Goal: Find specific page/section: Find specific page/section

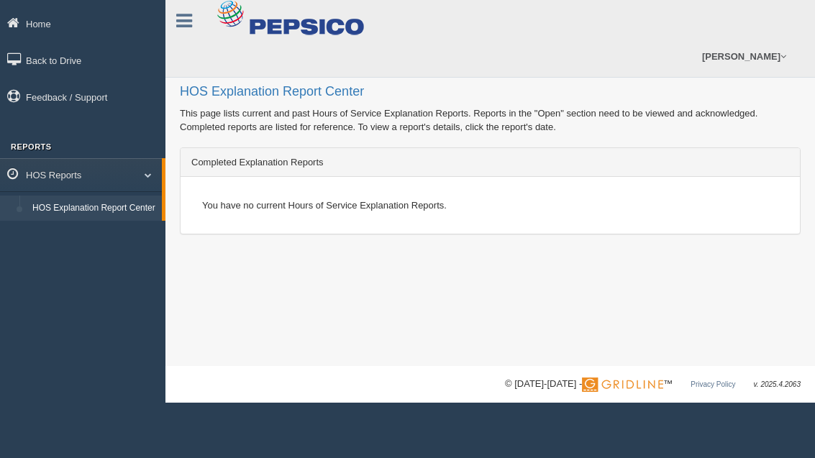
click at [574, 302] on div "HOS Explanation Report Center This page lists current and past Hours of Service…" at bounding box center [490, 183] width 650 height 366
click at [676, 331] on div "HOS Explanation Report Center This page lists current and past Hours of Service…" at bounding box center [490, 183] width 650 height 366
click at [634, 336] on div "HOS Explanation Report Center This page lists current and past Hours of Service…" at bounding box center [490, 183] width 650 height 366
click at [650, 230] on div "You have no current Hours of Service Explanation Reports." at bounding box center [490, 205] width 619 height 57
click at [586, 290] on div "HOS Explanation Report Center This page lists current and past Hours of Service…" at bounding box center [490, 183] width 650 height 366
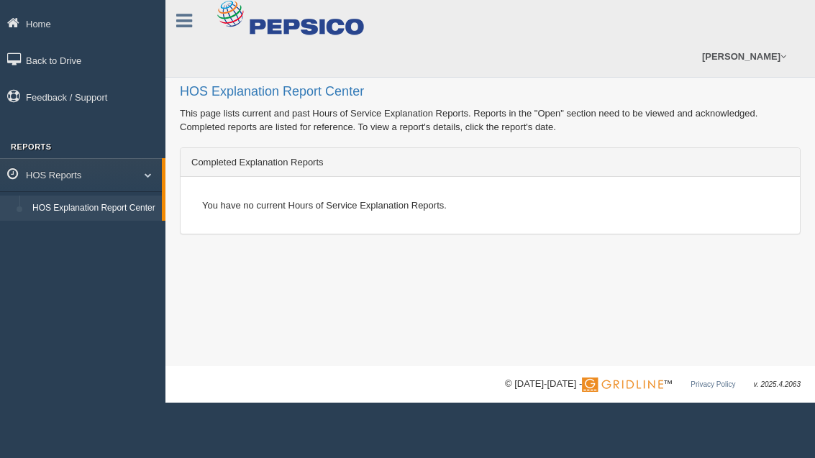
click at [573, 308] on div "HOS Explanation Report Center This page lists current and past Hours of Service…" at bounding box center [490, 183] width 650 height 366
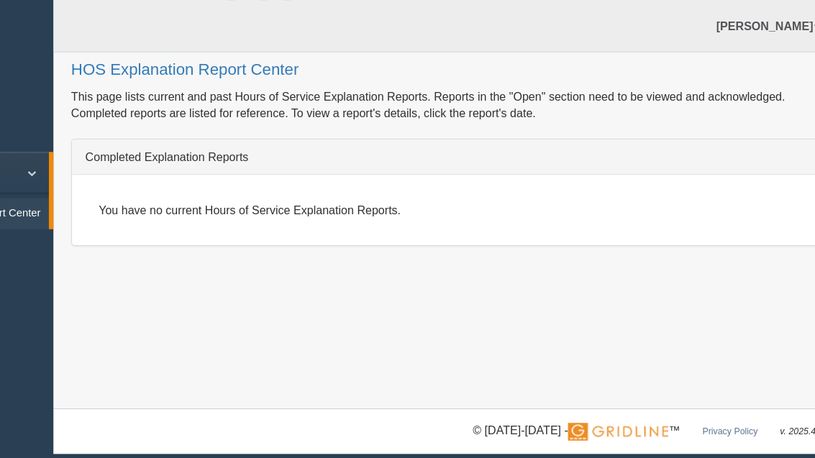
click at [497, 188] on div "You have no current Hours of Service Explanation Reports." at bounding box center [490, 205] width 598 height 35
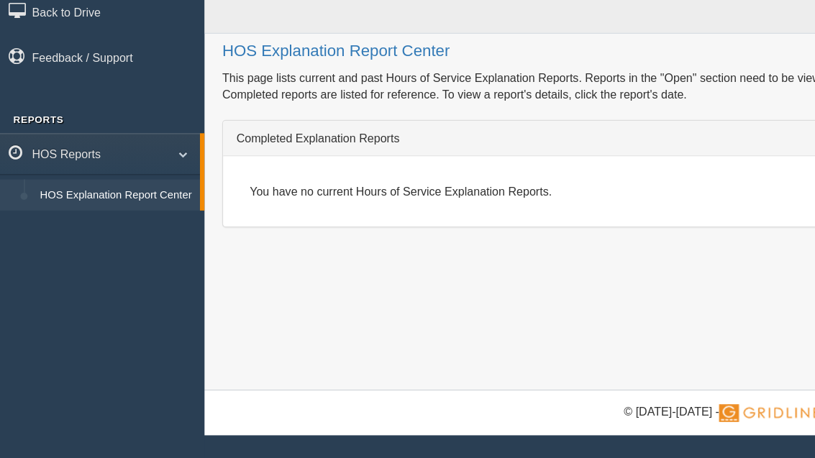
click at [505, 188] on div "You have no current Hours of Service Explanation Reports." at bounding box center [490, 205] width 598 height 35
click at [565, 403] on body "Home Back to Drive Feedback / Support Reports HOS Reports HOS Explanation Repor…" at bounding box center [407, 229] width 815 height 458
click at [550, 403] on body "Home Back to Drive Feedback / Support Reports HOS Reports HOS Explanation Repor…" at bounding box center [407, 229] width 815 height 458
click at [229, 389] on body "Home Back to Drive Feedback / Support Reports HOS Reports HOS Explanation Repor…" at bounding box center [407, 229] width 815 height 458
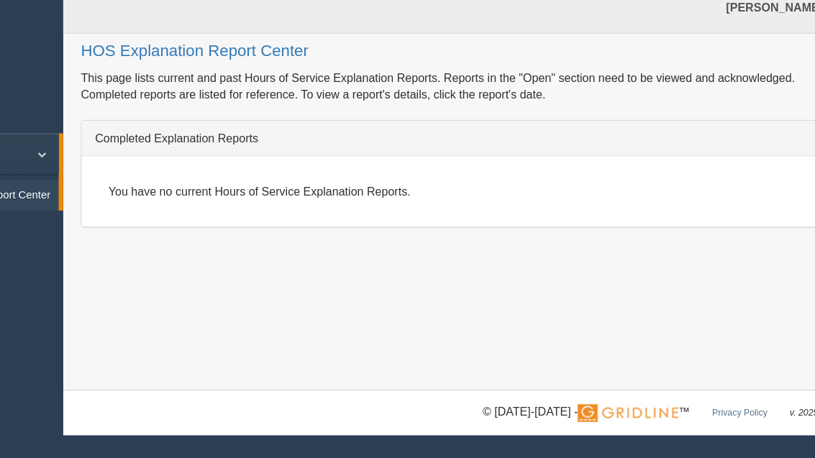
click at [513, 65] on div "HOS Explanation Report Center This page lists current and past Hours of Service…" at bounding box center [490, 183] width 650 height 366
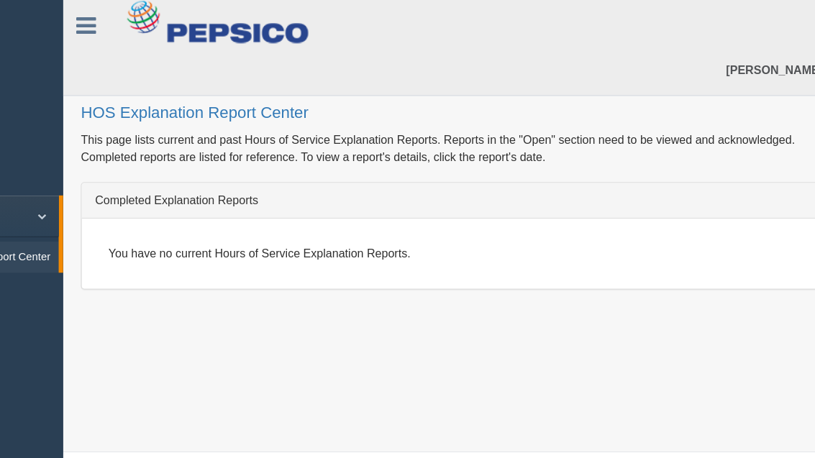
click at [534, 35] on div "[PERSON_NAME] Feedback/Support Log Off" at bounding box center [490, 39] width 650 height 78
